Goal: Task Accomplishment & Management: Use online tool/utility

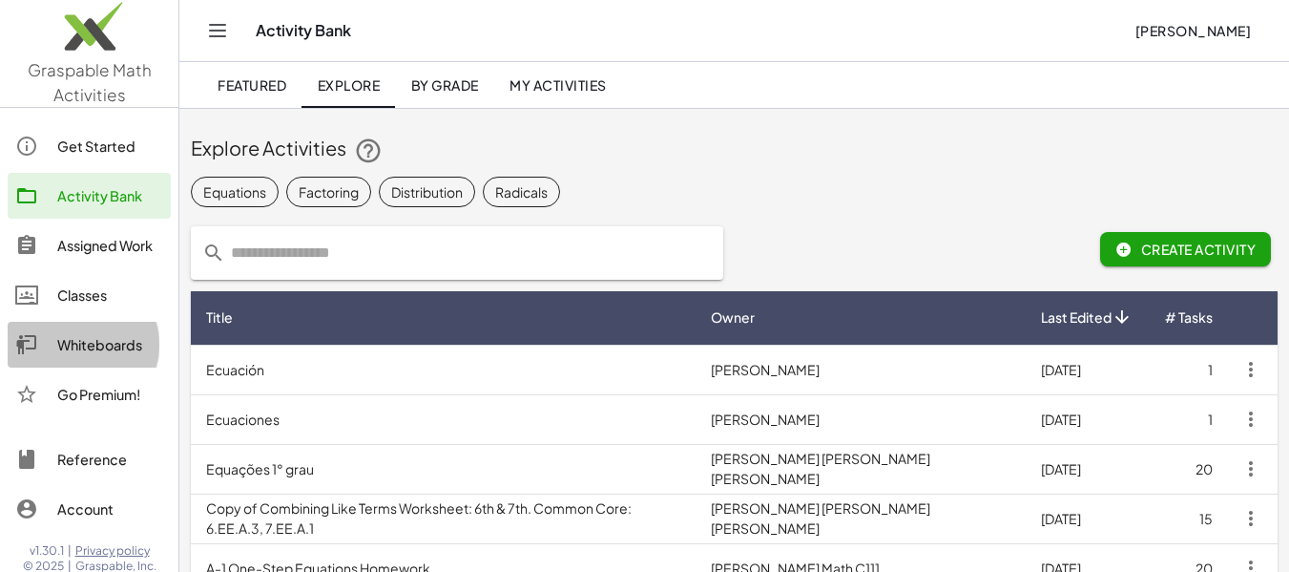
click at [97, 343] on div "Whiteboards" at bounding box center [110, 344] width 106 height 23
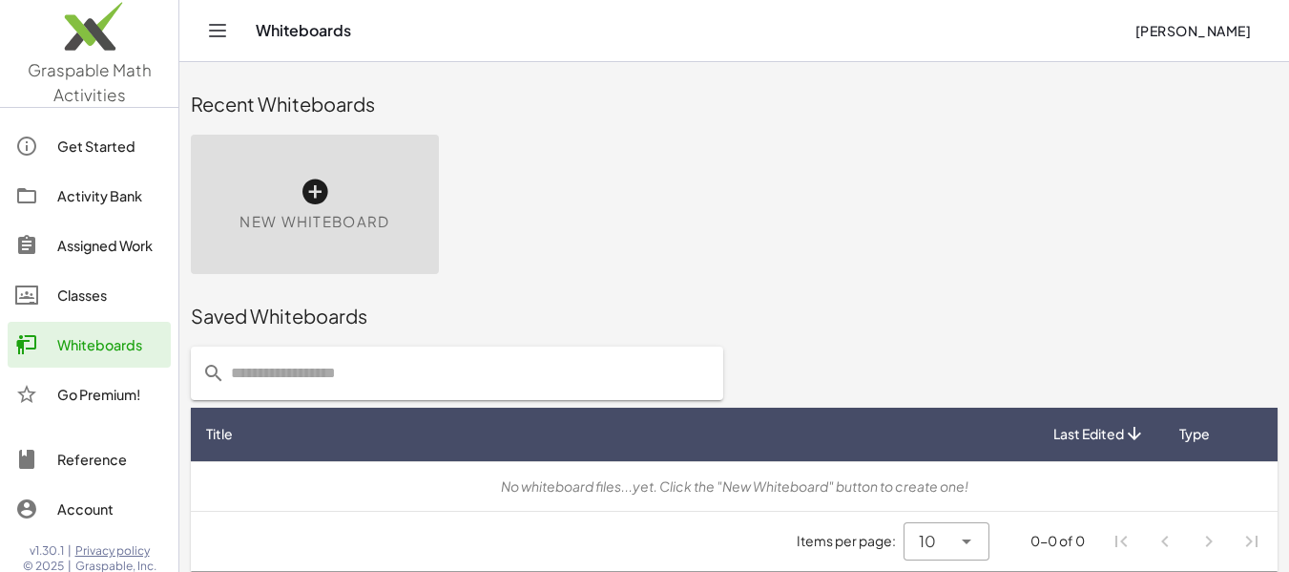
click at [319, 202] on icon at bounding box center [315, 192] width 31 height 31
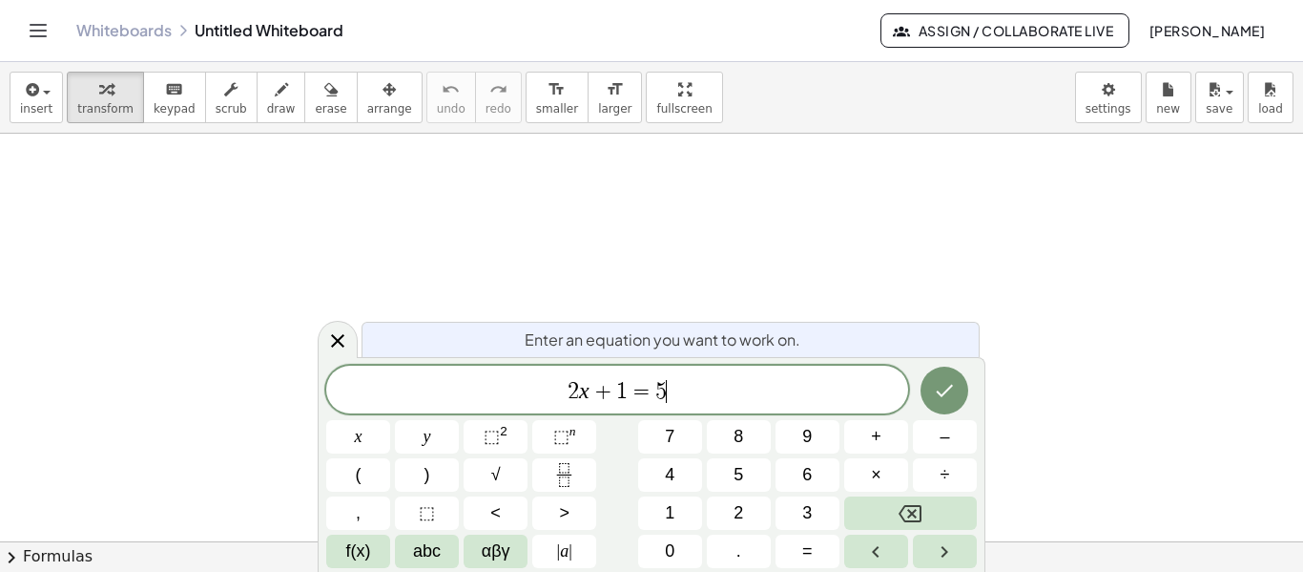
click at [699, 390] on span "2 x + 1 = 5 ​" at bounding box center [617, 391] width 582 height 27
click at [727, 393] on span "2 x − 1 ​ = 5" at bounding box center [617, 391] width 582 height 27
click at [934, 401] on icon "Done" at bounding box center [944, 390] width 23 height 23
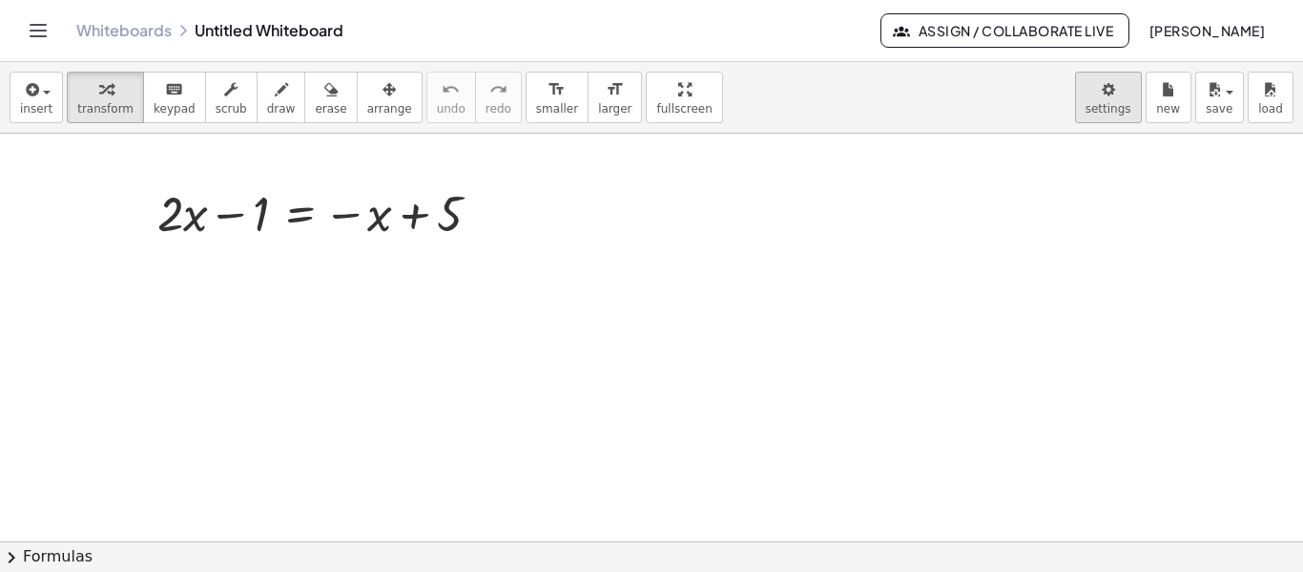
click at [1124, 101] on body "Graspable Math Activities Get Started Activity Bank Assigned Work Classes White…" at bounding box center [651, 286] width 1303 height 572
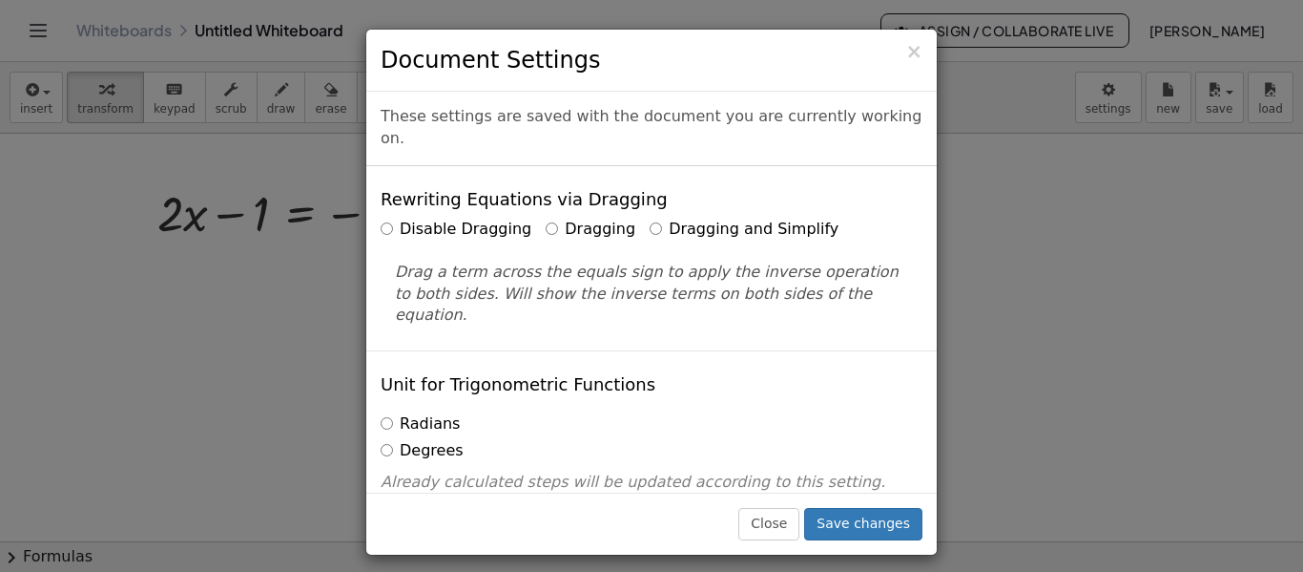
click at [736, 218] on label "Dragging and Simplify" at bounding box center [744, 229] width 189 height 22
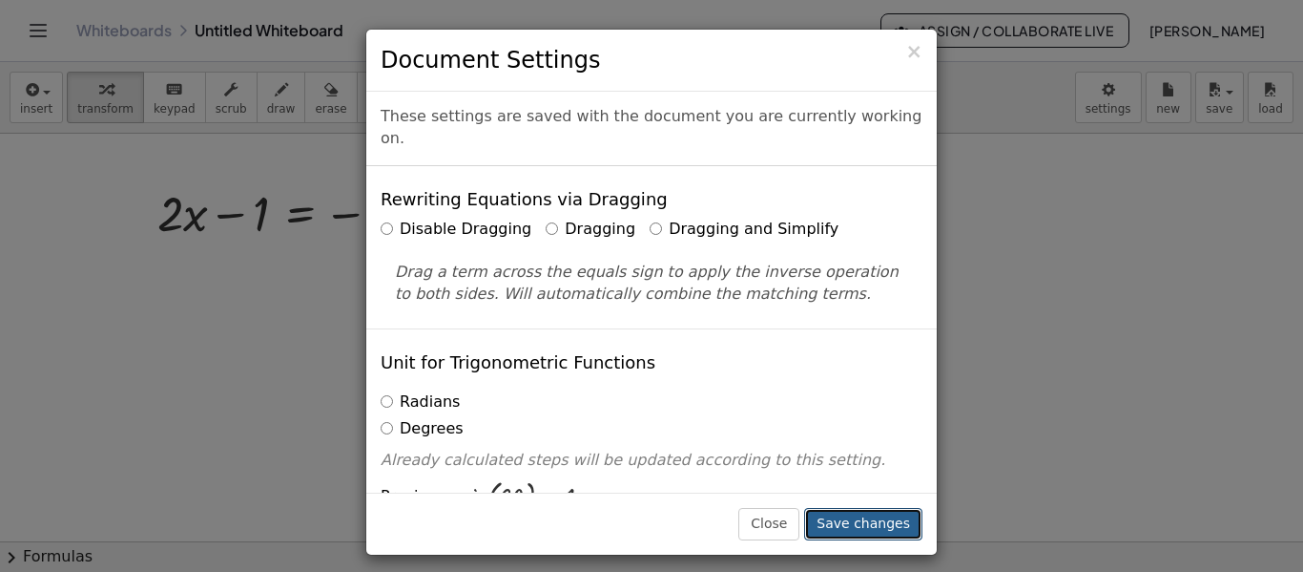
click at [877, 522] on button "Save changes" at bounding box center [863, 524] width 118 height 32
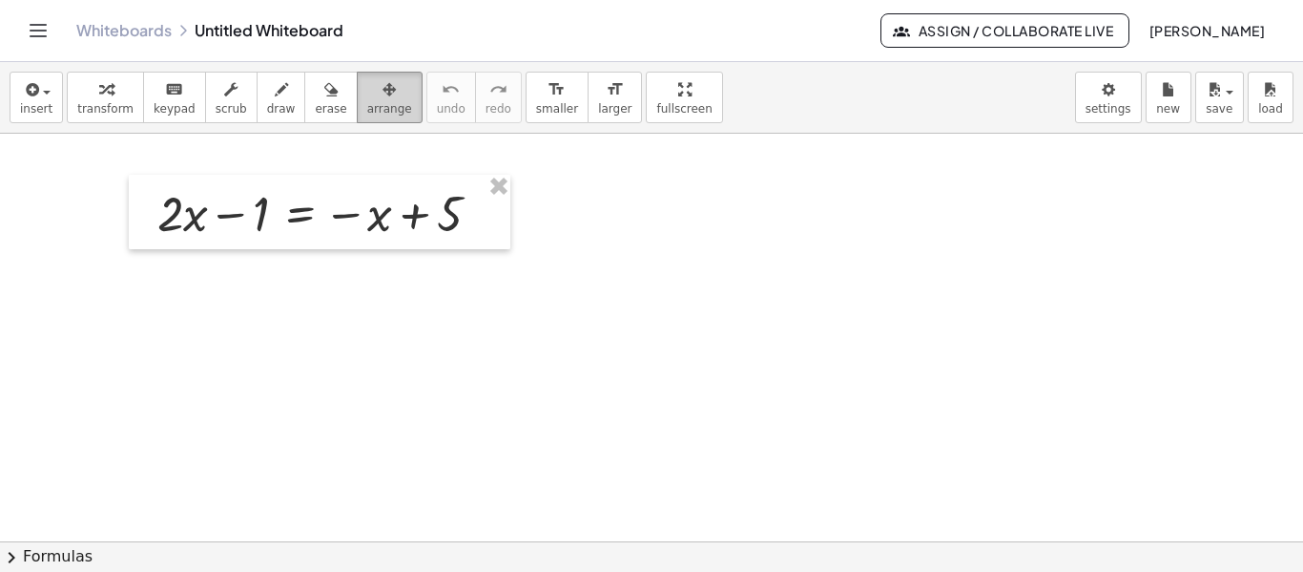
click at [367, 105] on span "arrange" at bounding box center [389, 108] width 45 height 13
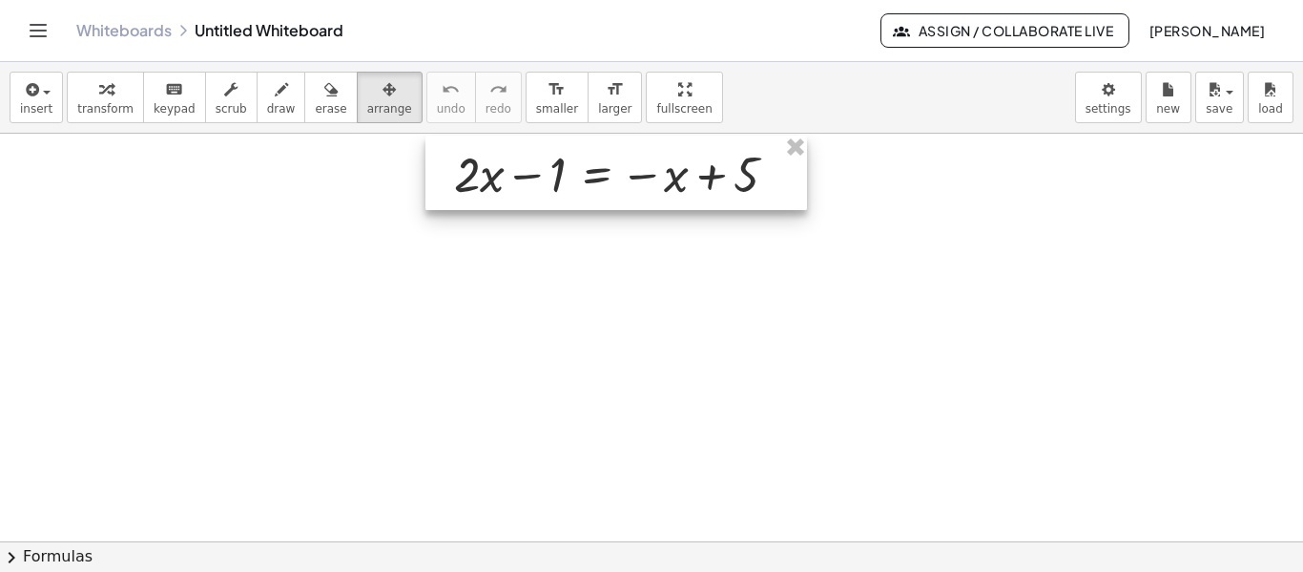
drag, startPoint x: 315, startPoint y: 204, endPoint x: 612, endPoint y: 165, distance: 299.3
click at [612, 165] on div at bounding box center [617, 172] width 382 height 74
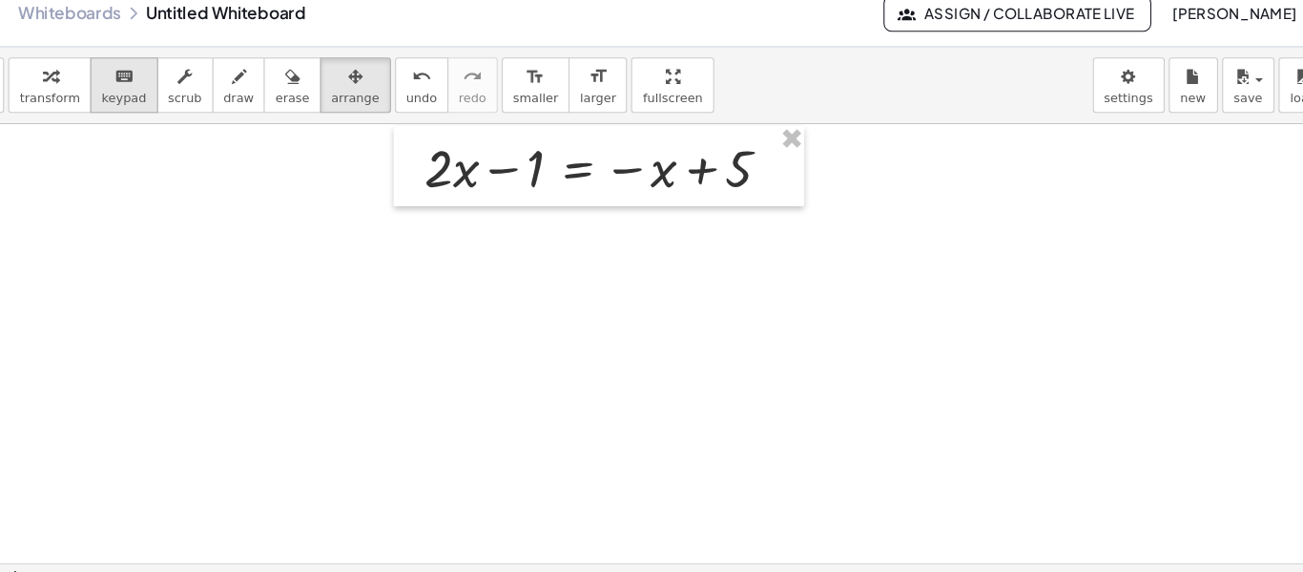
click at [170, 95] on div "keyboard" at bounding box center [175, 88] width 42 height 23
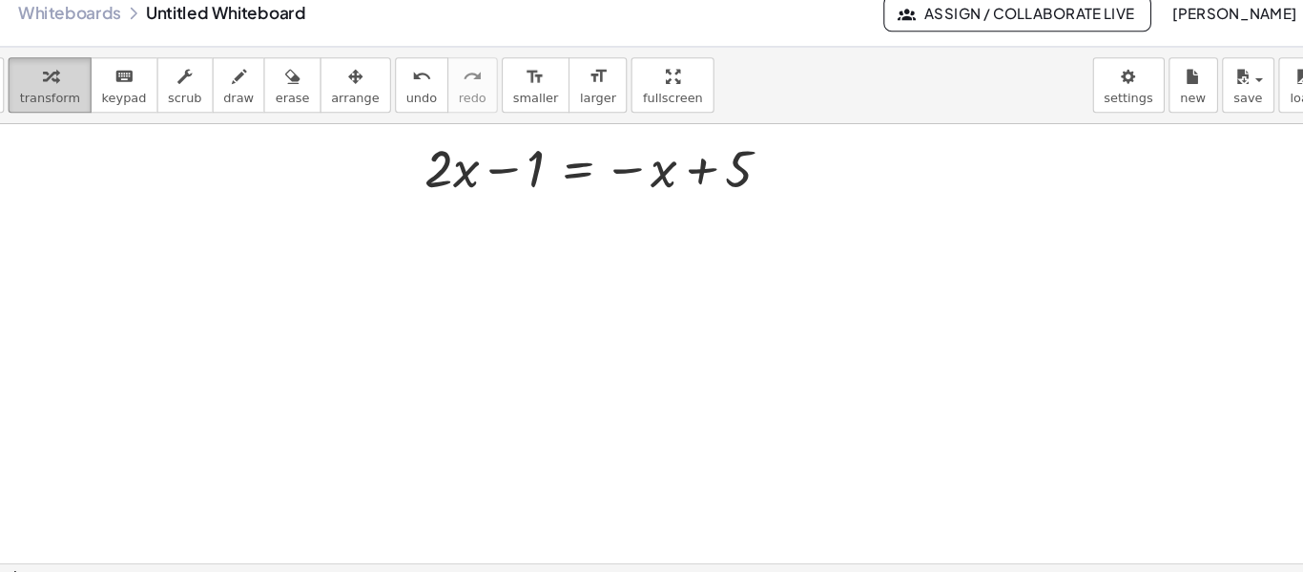
click at [119, 97] on div "button" at bounding box center [105, 88] width 56 height 23
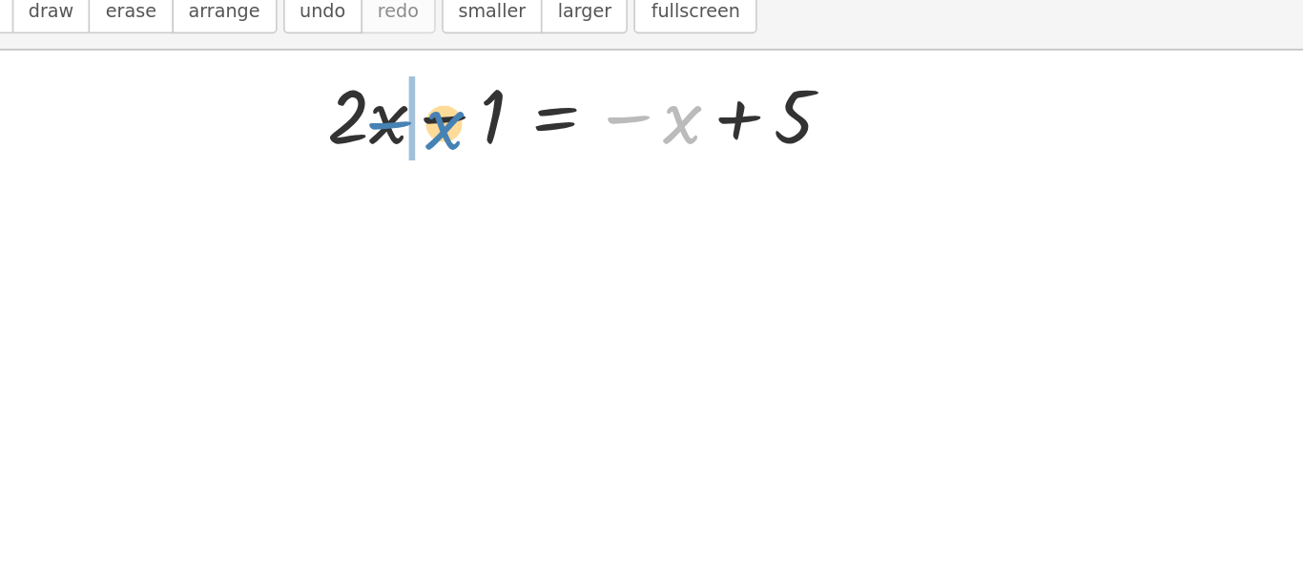
drag, startPoint x: 676, startPoint y: 179, endPoint x: 528, endPoint y: 183, distance: 148.9
click at [528, 183] on div at bounding box center [624, 172] width 358 height 65
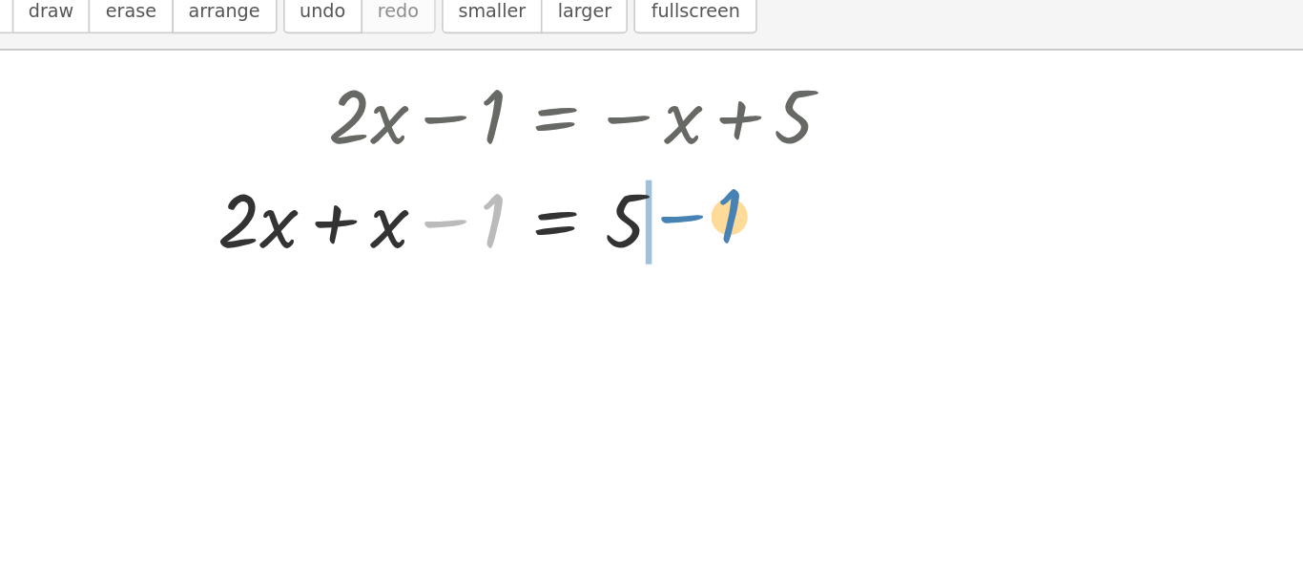
drag, startPoint x: 558, startPoint y: 239, endPoint x: 708, endPoint y: 237, distance: 149.8
click at [708, 237] on div at bounding box center [589, 237] width 426 height 65
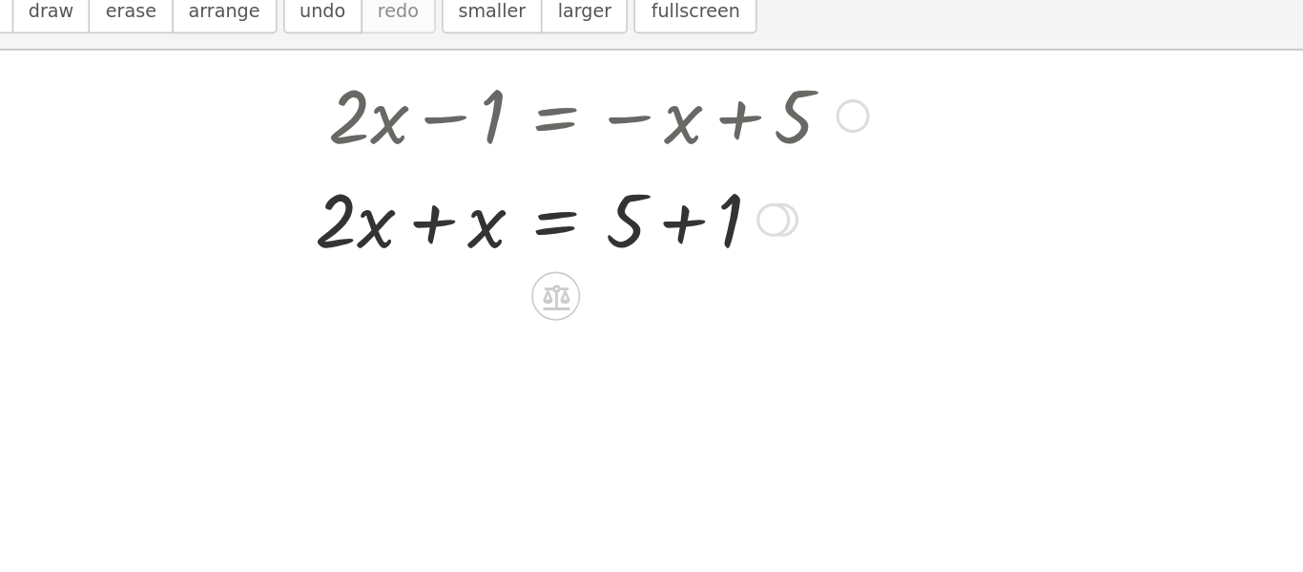
click at [520, 244] on div at bounding box center [619, 237] width 365 height 65
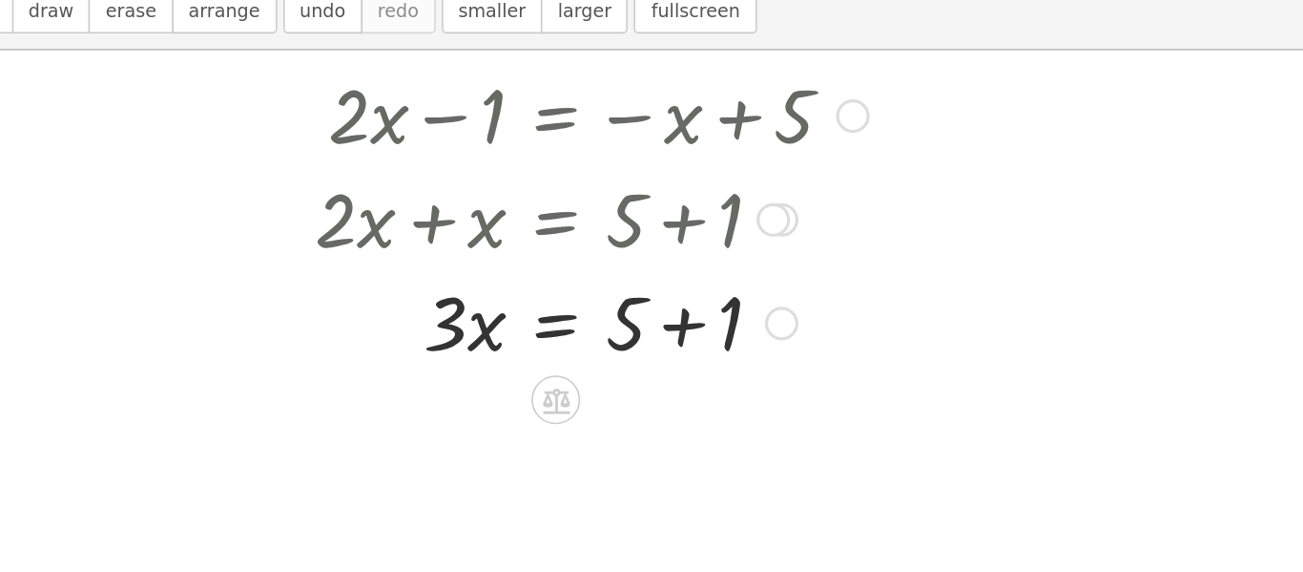
click at [676, 306] on div at bounding box center [619, 302] width 365 height 65
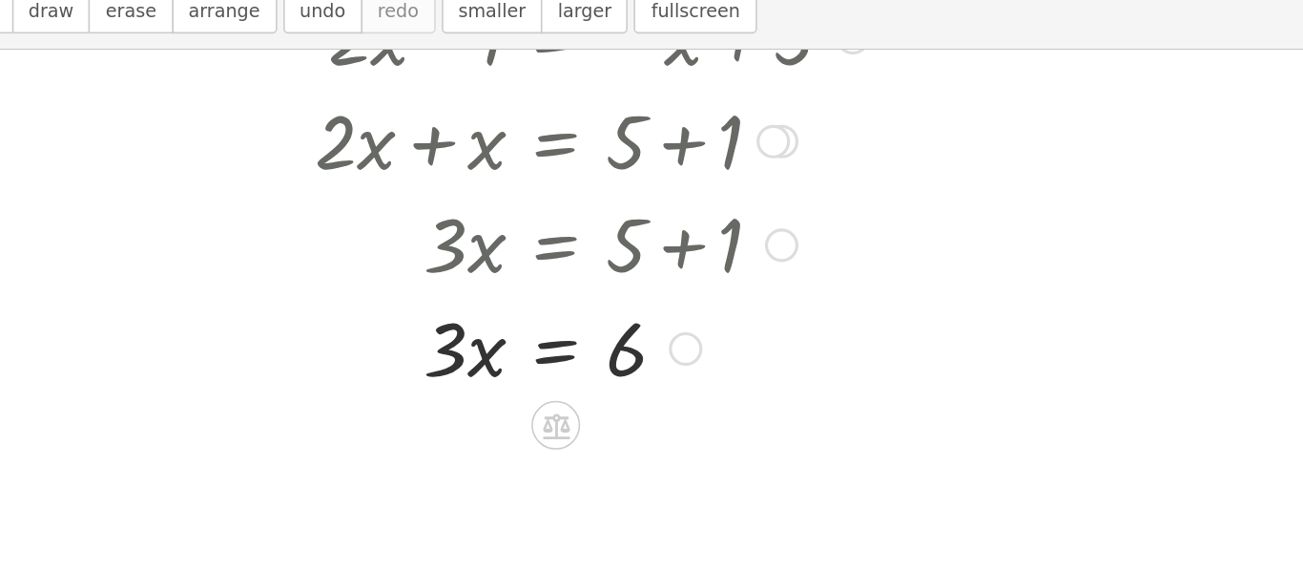
scroll to position [70, 0]
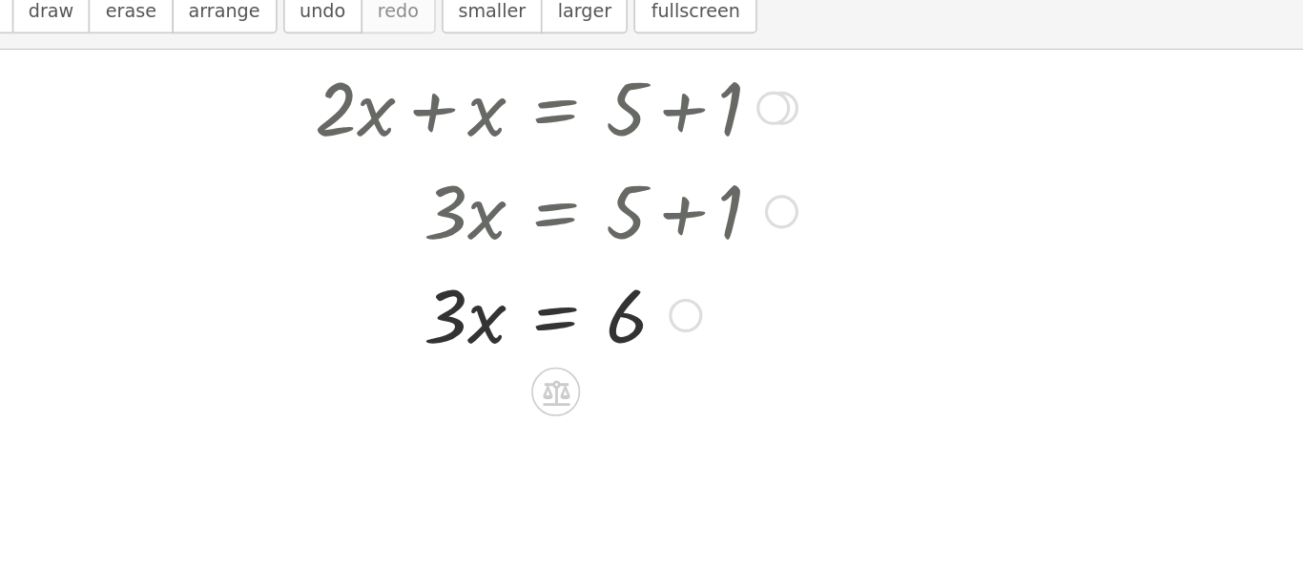
click at [534, 308] on div at bounding box center [619, 297] width 365 height 65
drag, startPoint x: 534, startPoint y: 308, endPoint x: 645, endPoint y: 344, distance: 116.5
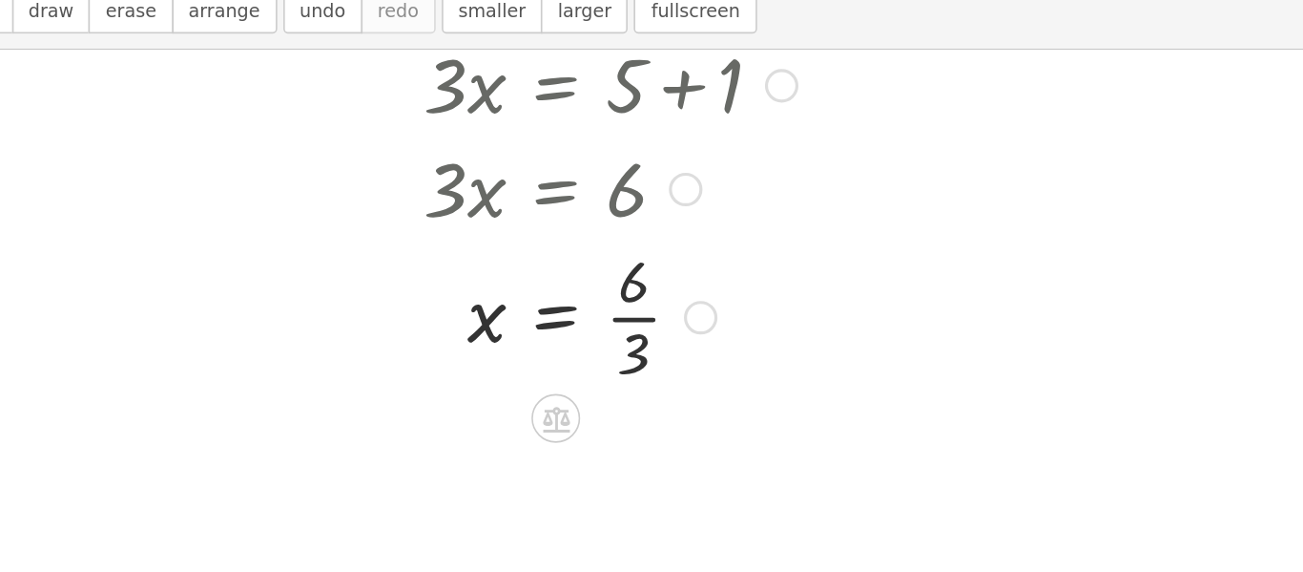
scroll to position [150, 0]
click at [647, 302] on div at bounding box center [619, 297] width 365 height 95
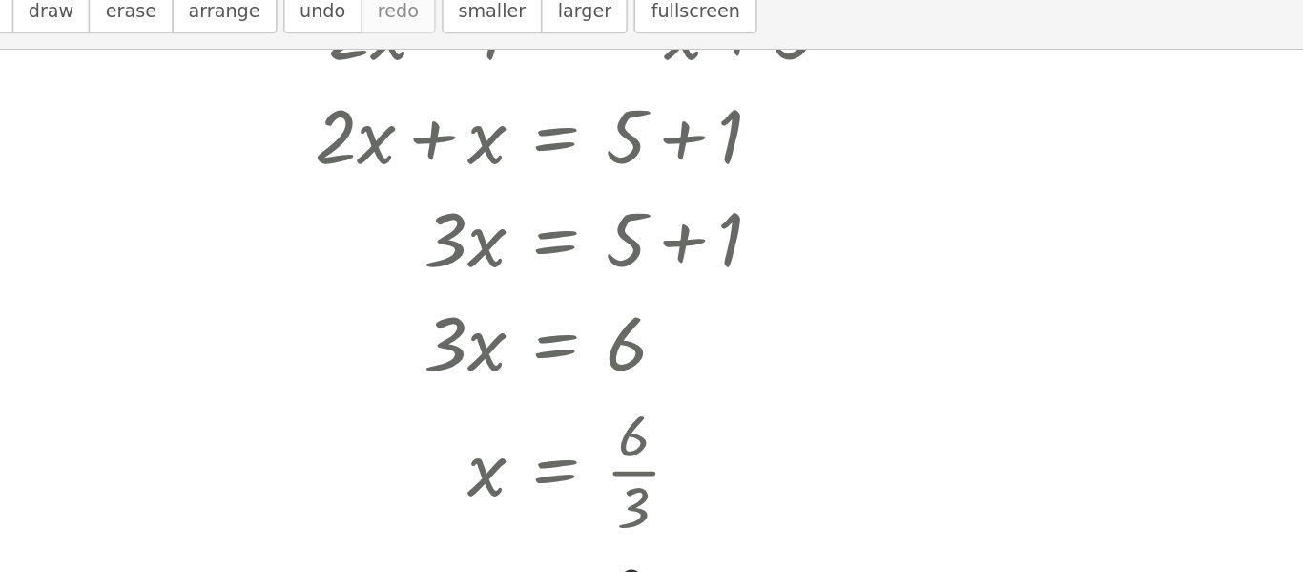
drag, startPoint x: 839, startPoint y: 308, endPoint x: 834, endPoint y: 373, distance: 65.1
click at [834, 373] on div at bounding box center [651, 488] width 1303 height 815
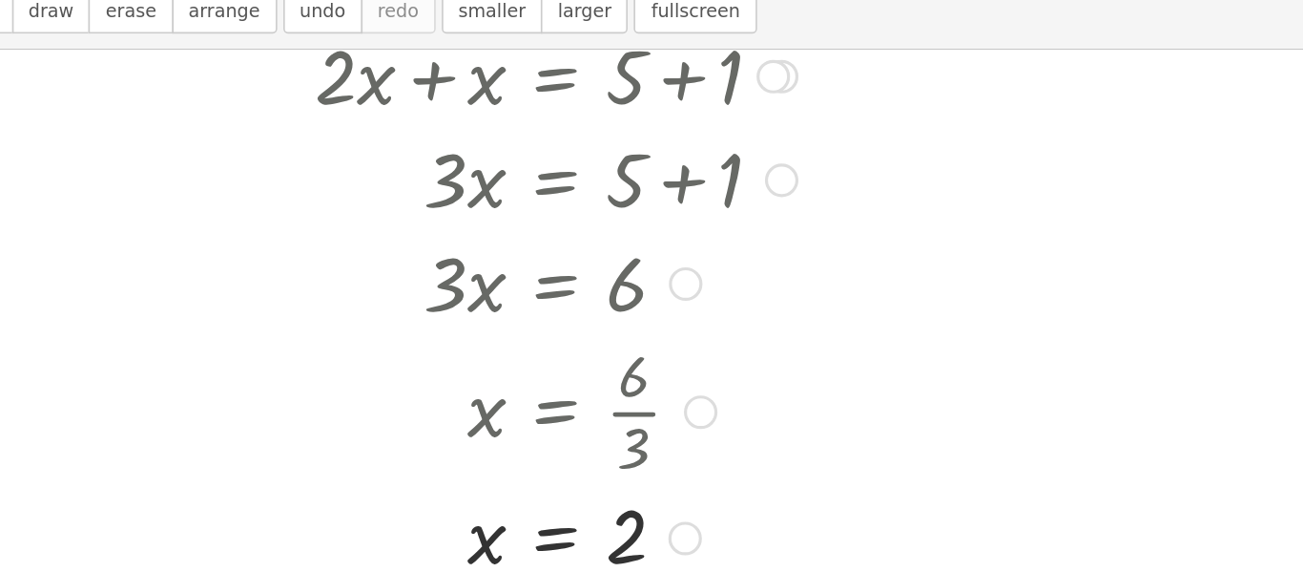
scroll to position [125, 0]
